Goal: Task Accomplishment & Management: Manage account settings

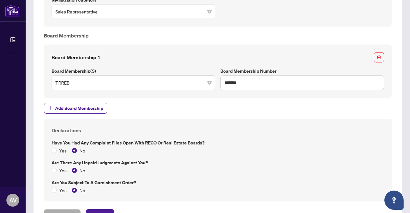
scroll to position [536, 0]
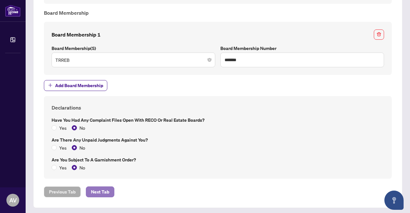
click at [107, 187] on span "Next Tab" at bounding box center [100, 192] width 18 height 10
